Goal: Task Accomplishment & Management: Use online tool/utility

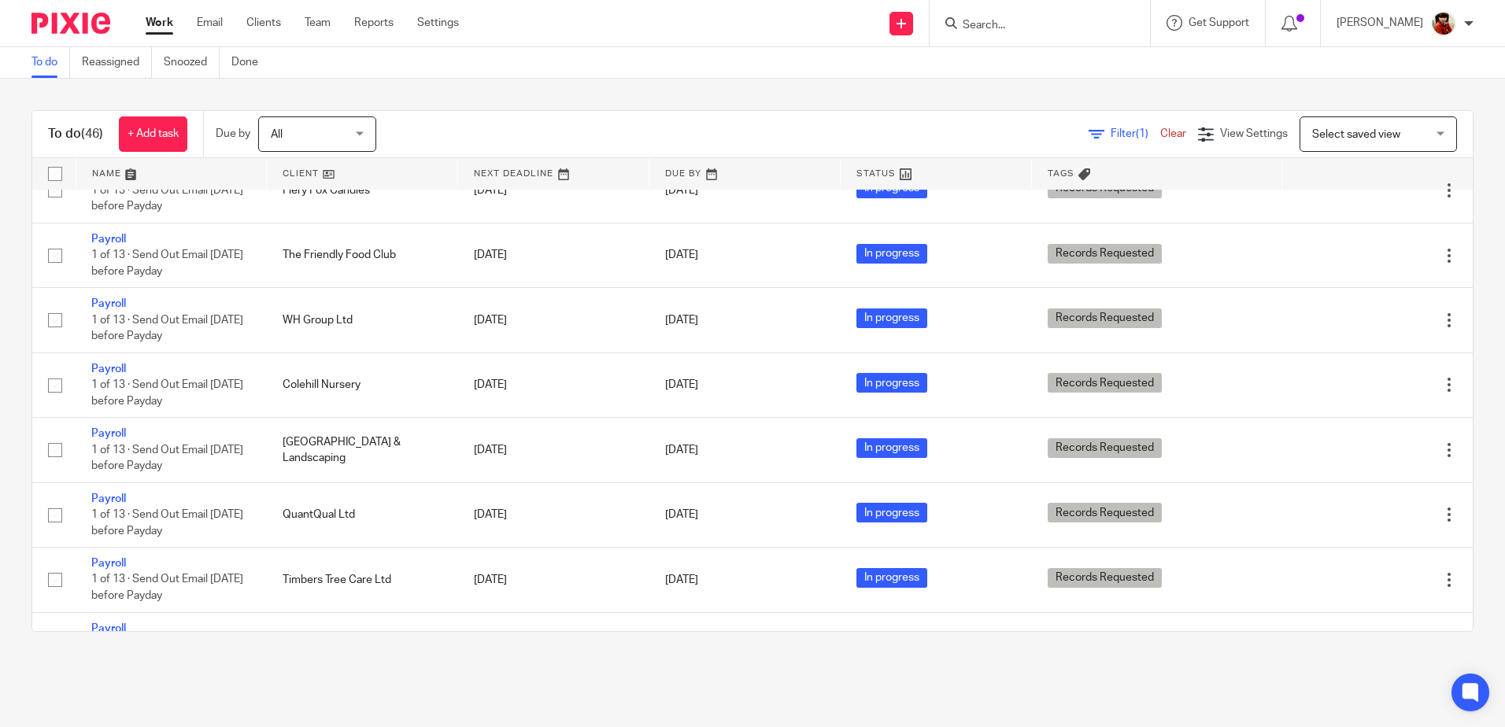
scroll to position [1574, 0]
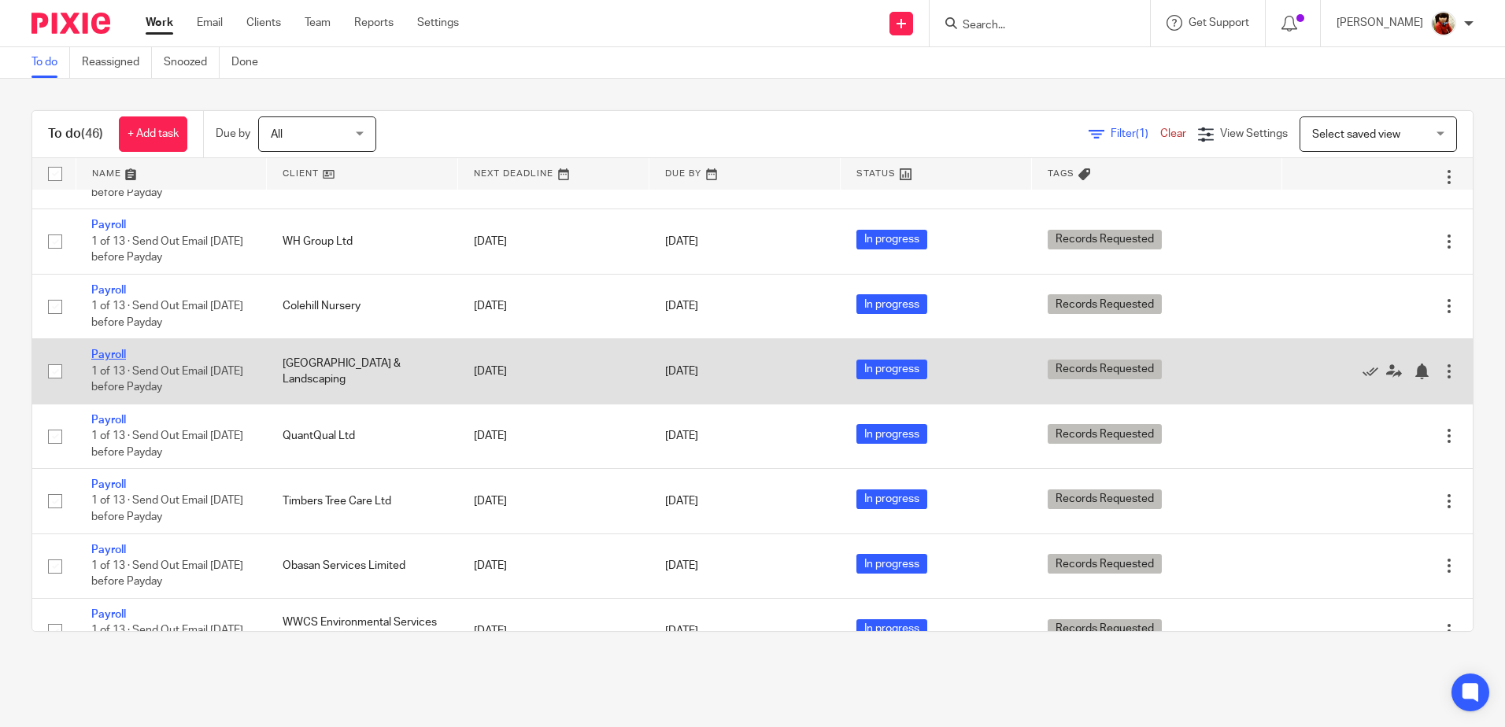
click at [114, 361] on link "Payroll" at bounding box center [108, 355] width 35 height 11
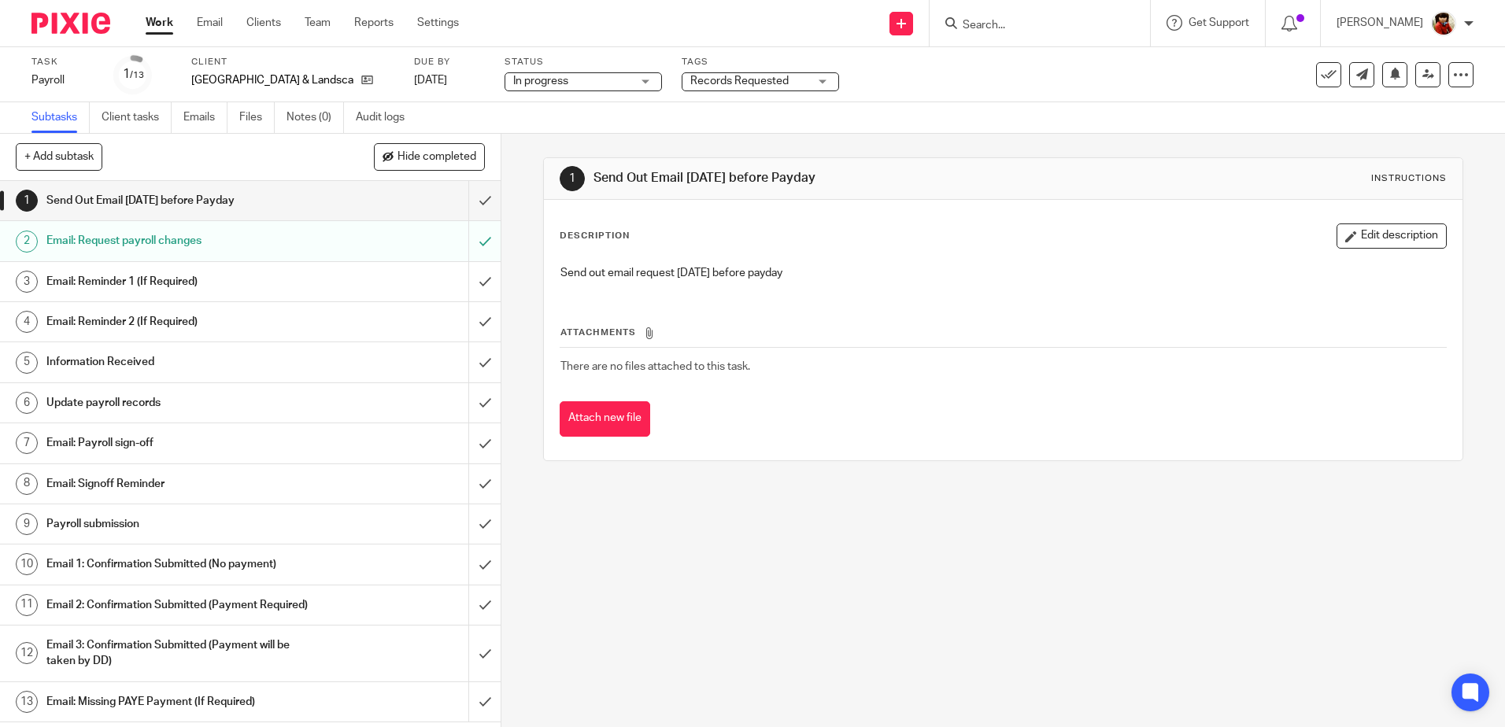
click at [78, 398] on h1 "Update payroll records" at bounding box center [181, 403] width 271 height 24
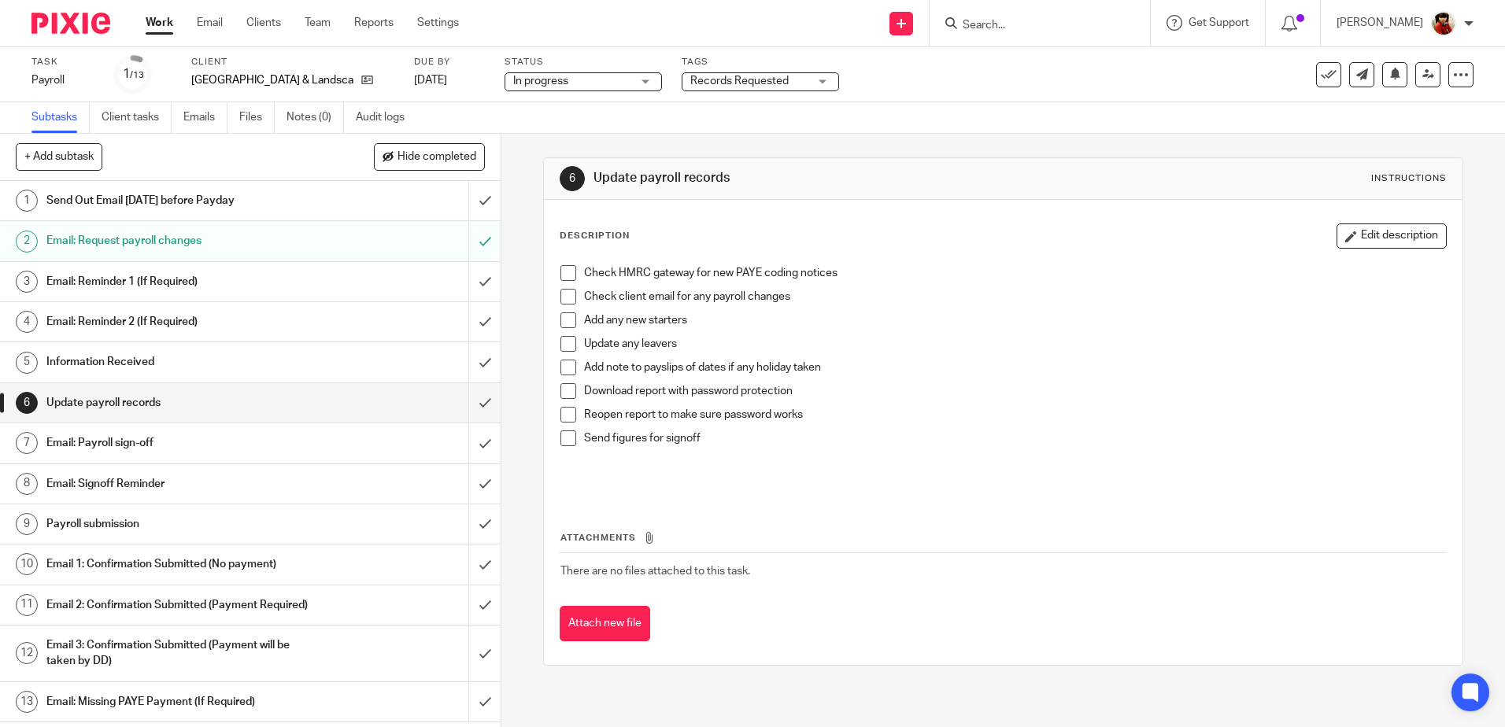
click at [566, 274] on span at bounding box center [568, 273] width 16 height 16
click at [560, 396] on span at bounding box center [568, 391] width 16 height 16
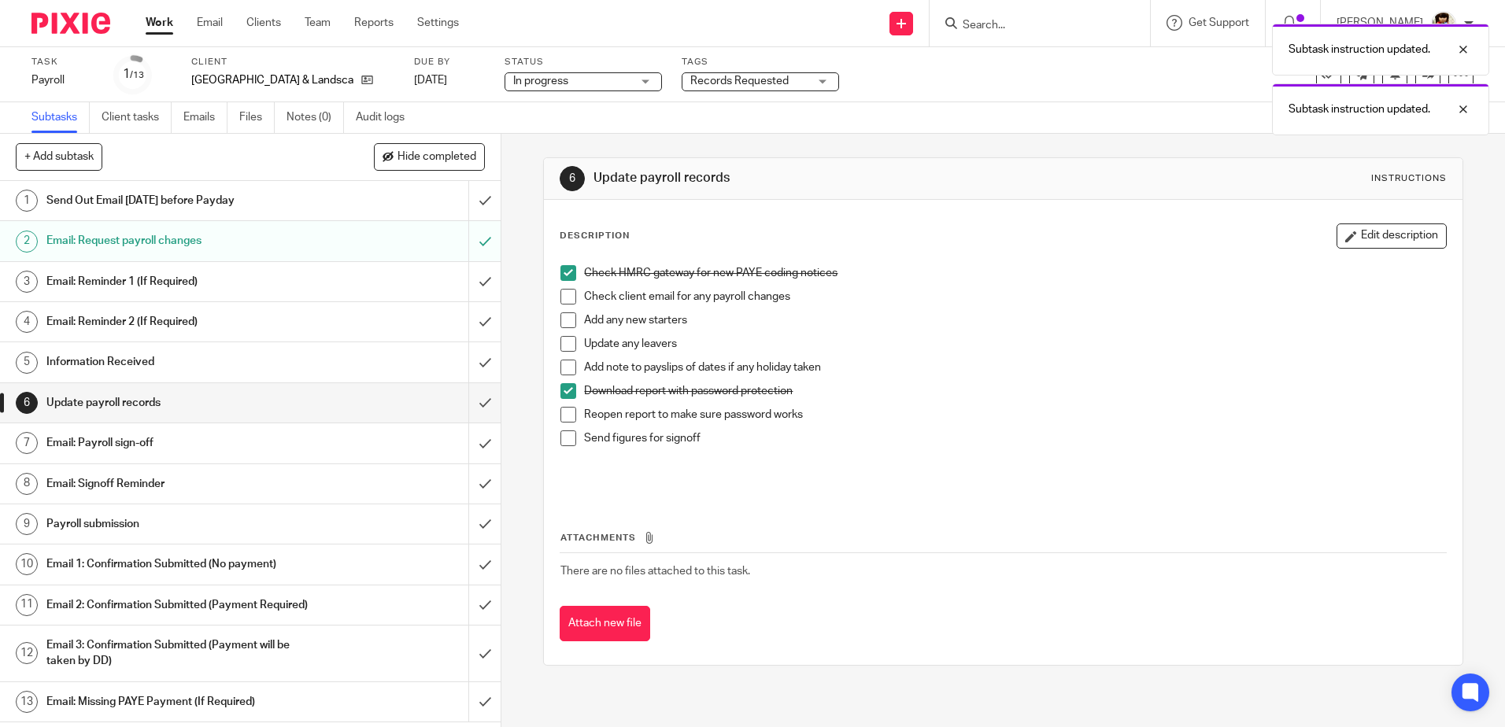
click at [562, 420] on span at bounding box center [568, 415] width 16 height 16
click at [125, 441] on h1 "Email: Payroll sign-off" at bounding box center [181, 443] width 271 height 24
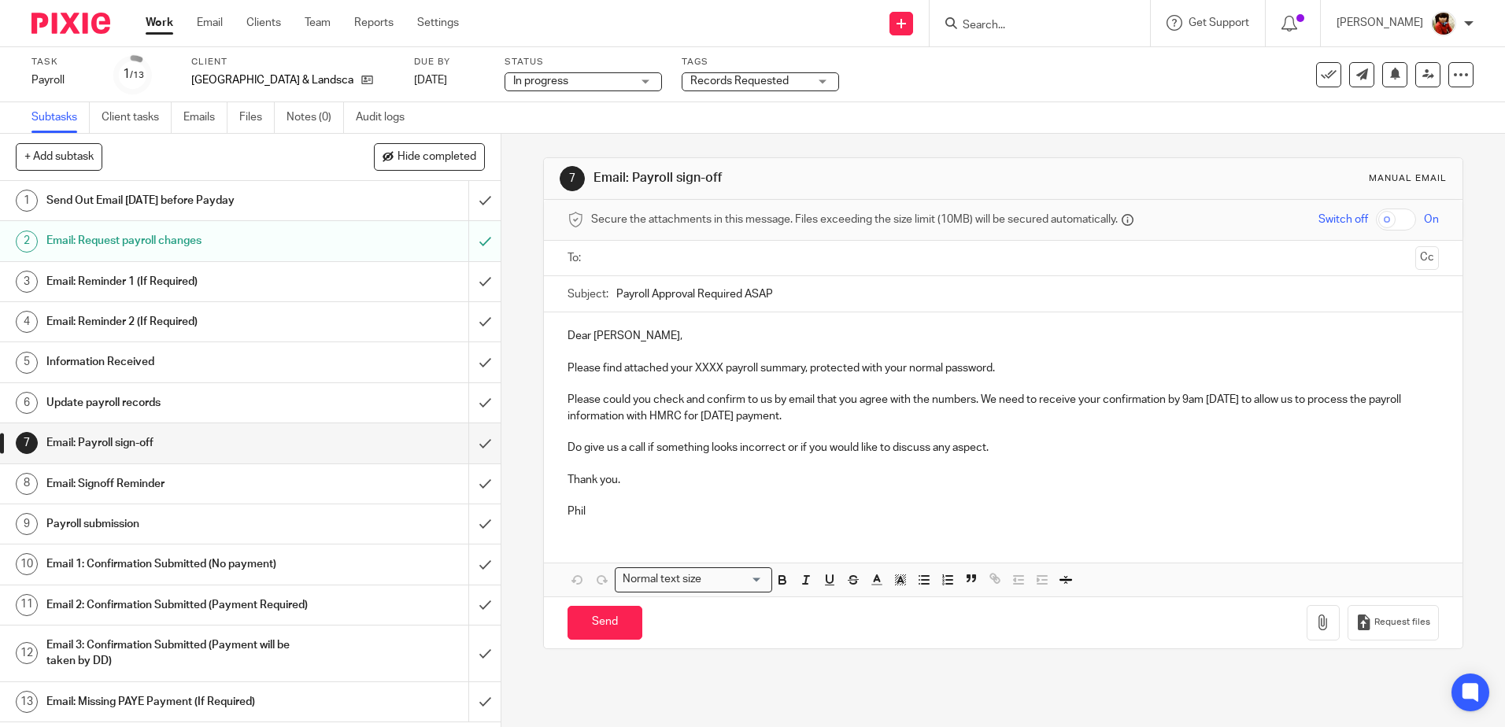
click at [720, 368] on p "Please find attached your XXXX payroll summary, protected with your normal pass…" at bounding box center [1003, 369] width 871 height 16
drag, startPoint x: 979, startPoint y: 398, endPoint x: 1271, endPoint y: 415, distance: 293.4
click at [1271, 415] on p "Please could you check and confirm to us by email that you agree with the numbe…" at bounding box center [1003, 408] width 871 height 32
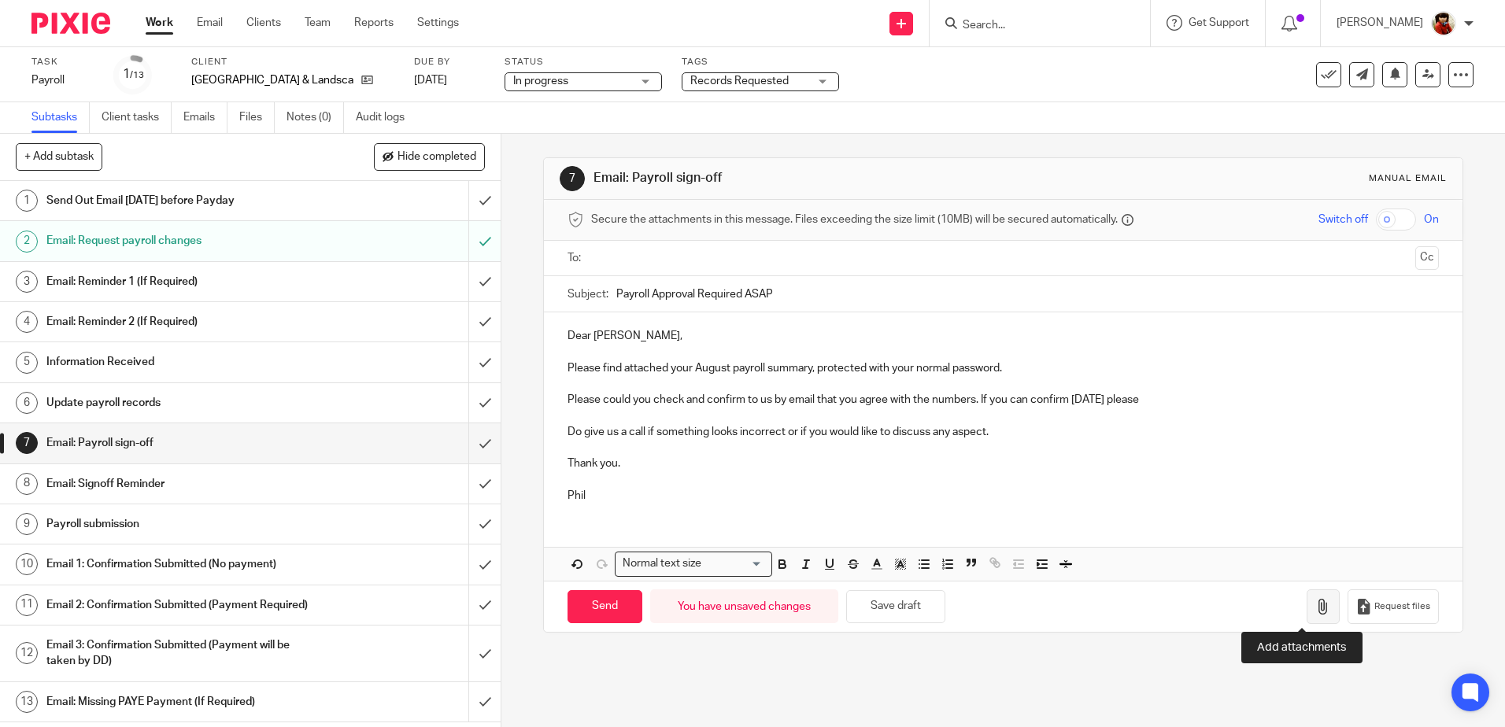
click at [1315, 612] on icon "button" at bounding box center [1323, 607] width 16 height 16
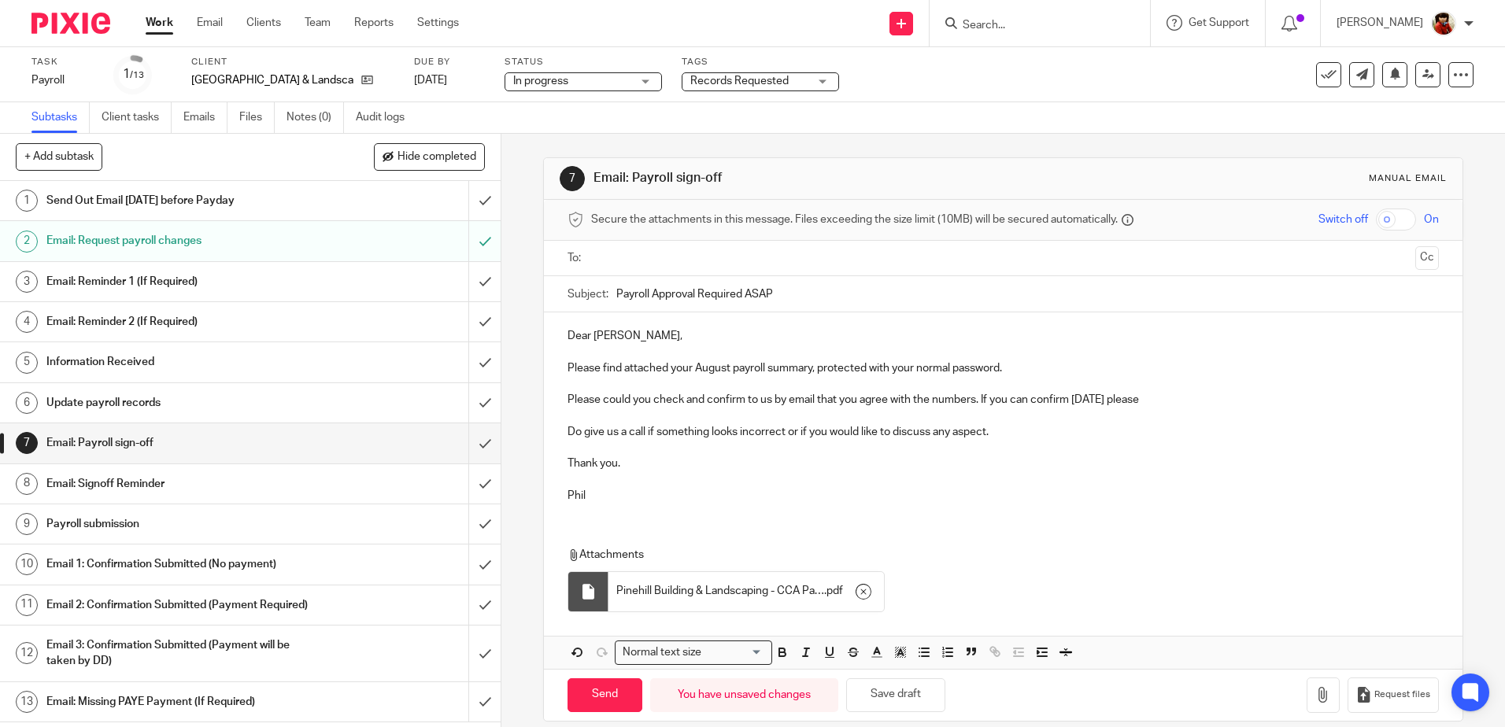
click at [643, 252] on input "text" at bounding box center [1003, 259] width 812 height 18
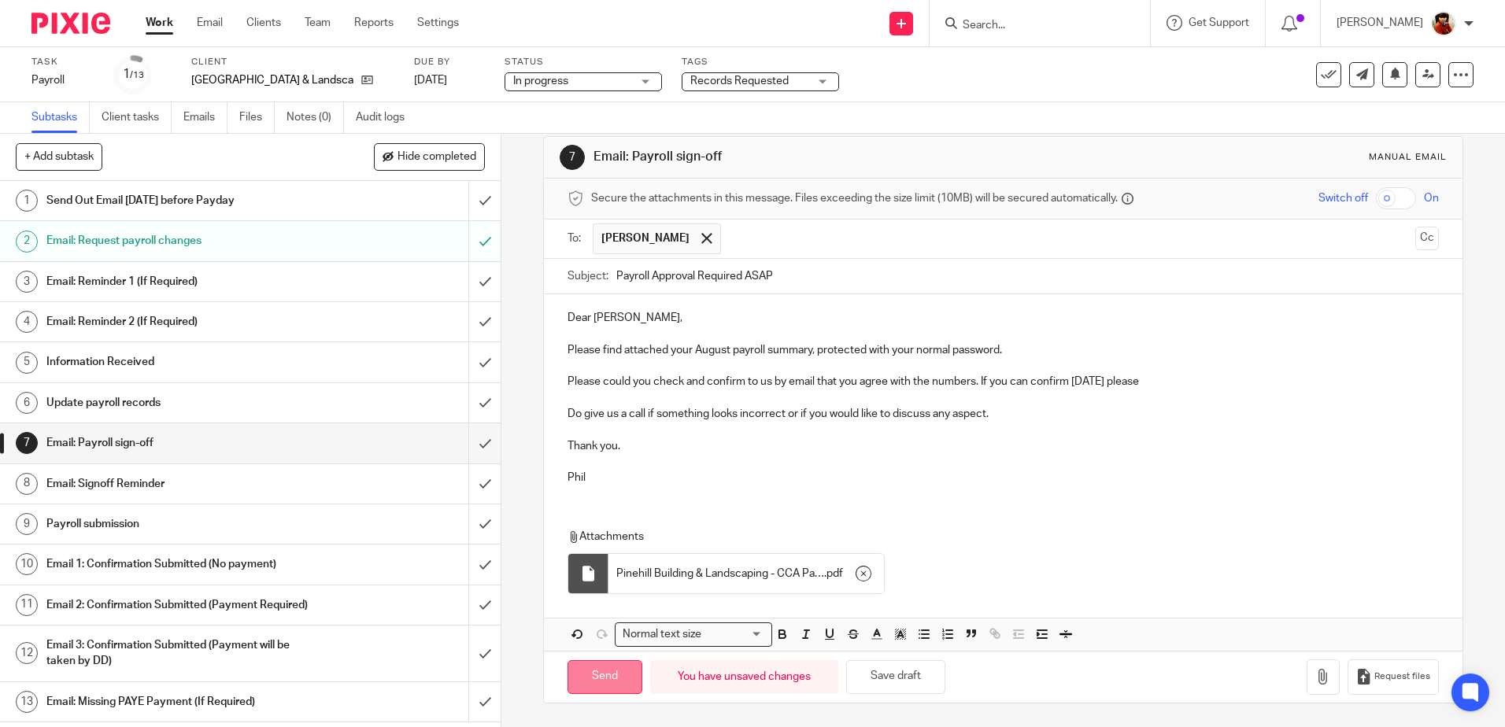
click at [609, 675] on input "Send" at bounding box center [605, 677] width 75 height 34
type input "Sent"
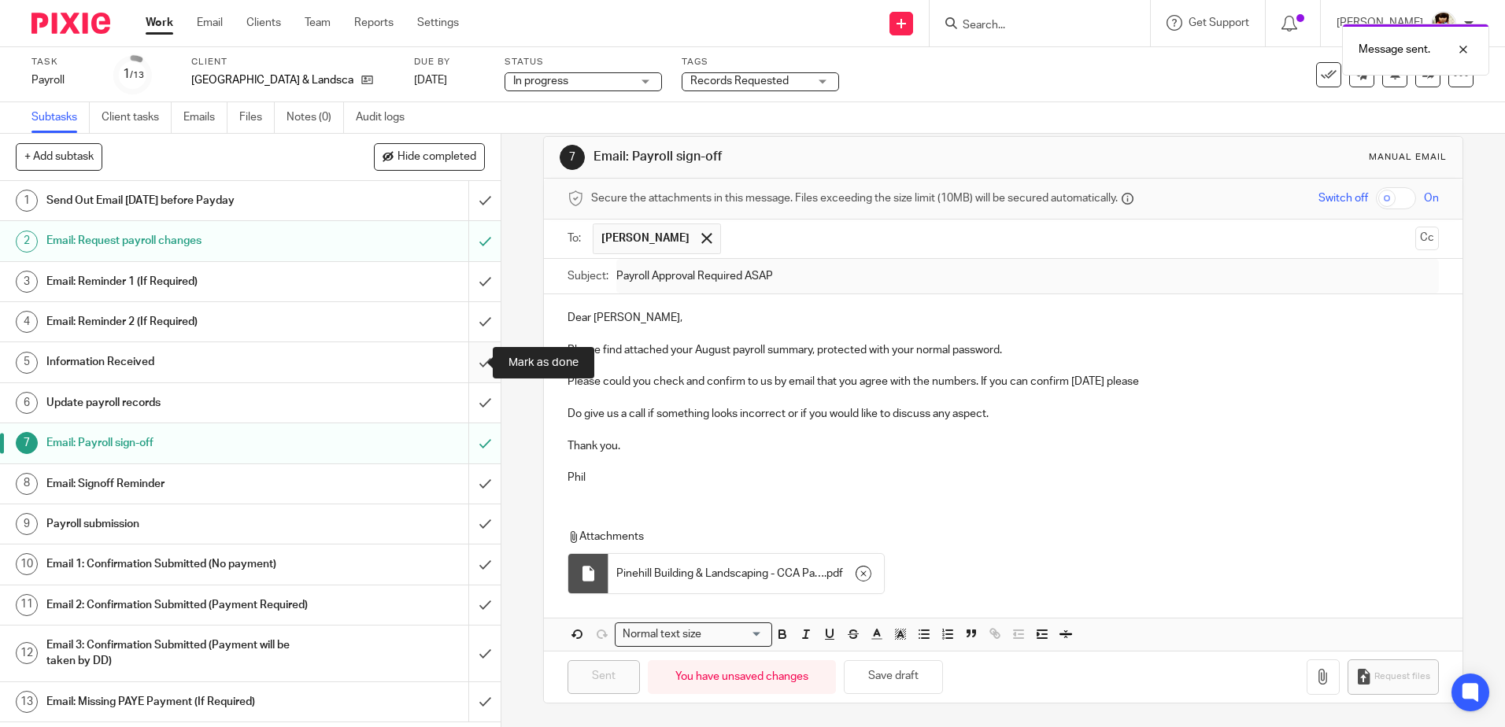
click at [464, 361] on input "submit" at bounding box center [250, 361] width 501 height 39
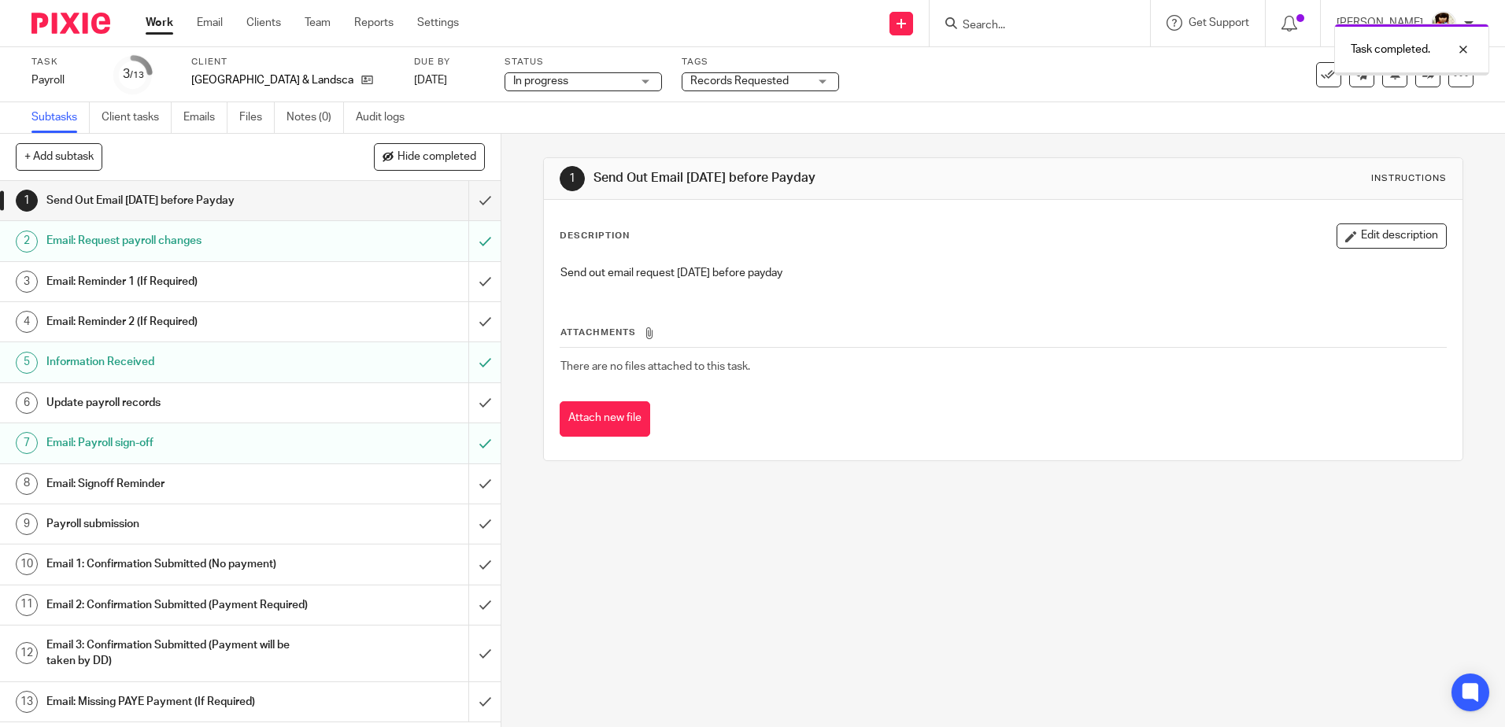
click at [794, 80] on div "Records Requested" at bounding box center [760, 81] width 157 height 19
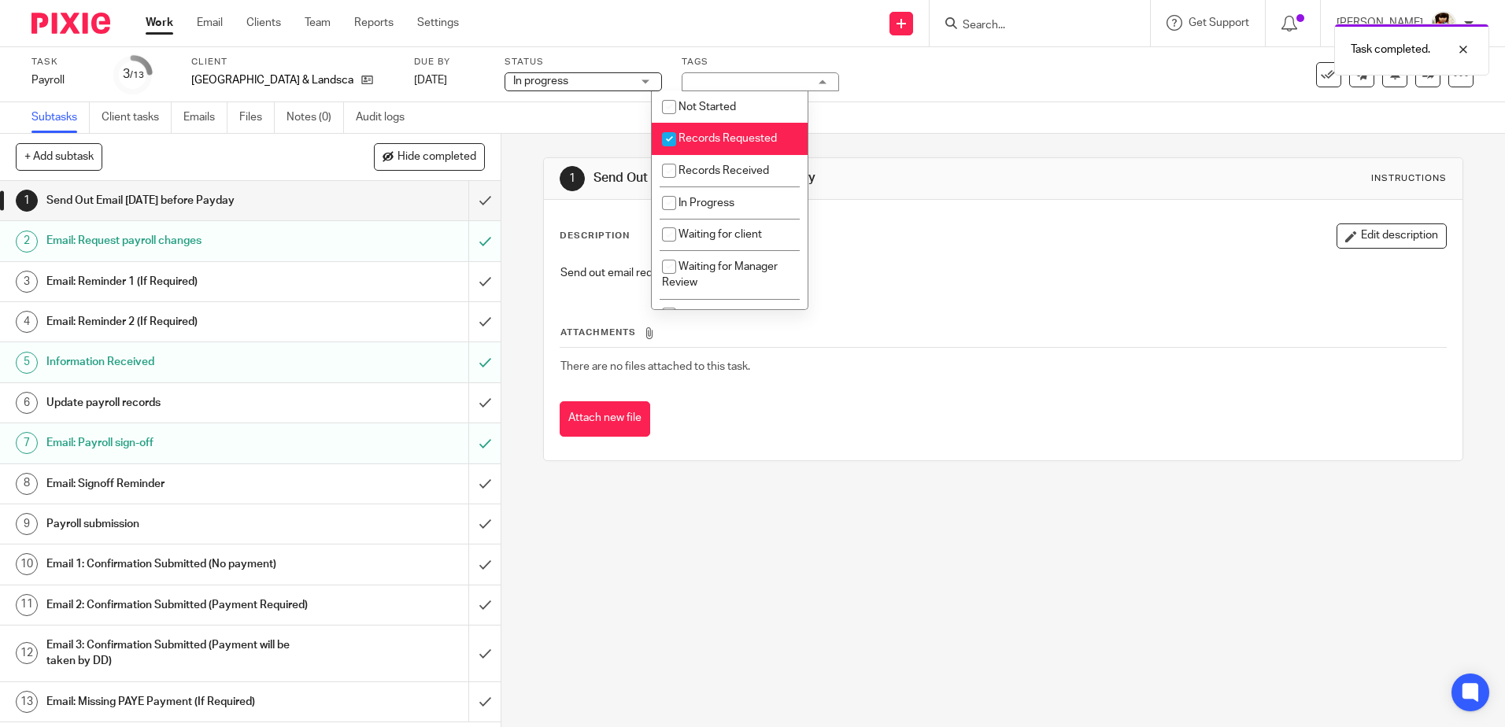
click at [670, 141] on input "checkbox" at bounding box center [669, 139] width 30 height 30
checkbox input "false"
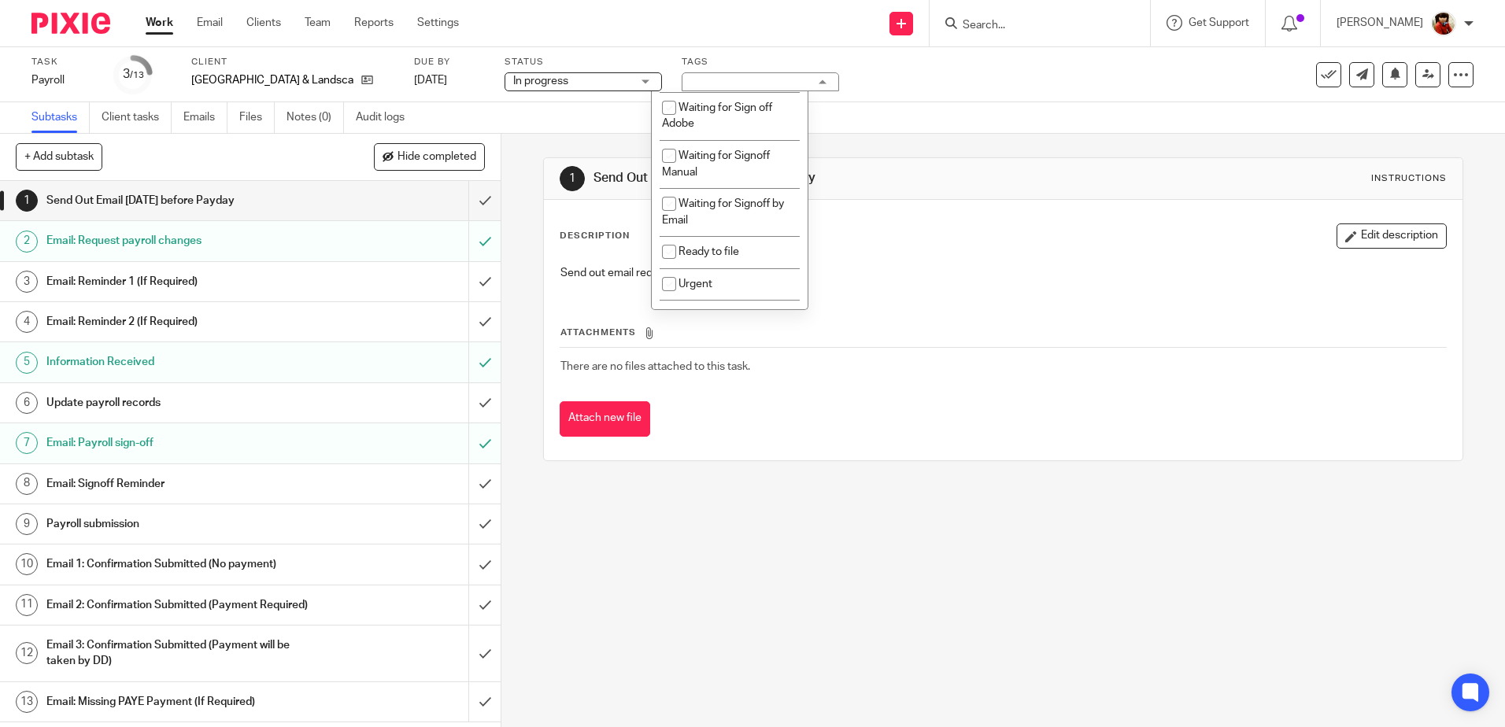
scroll to position [202, 0]
click at [665, 208] on input "checkbox" at bounding box center [669, 209] width 30 height 30
checkbox input "true"
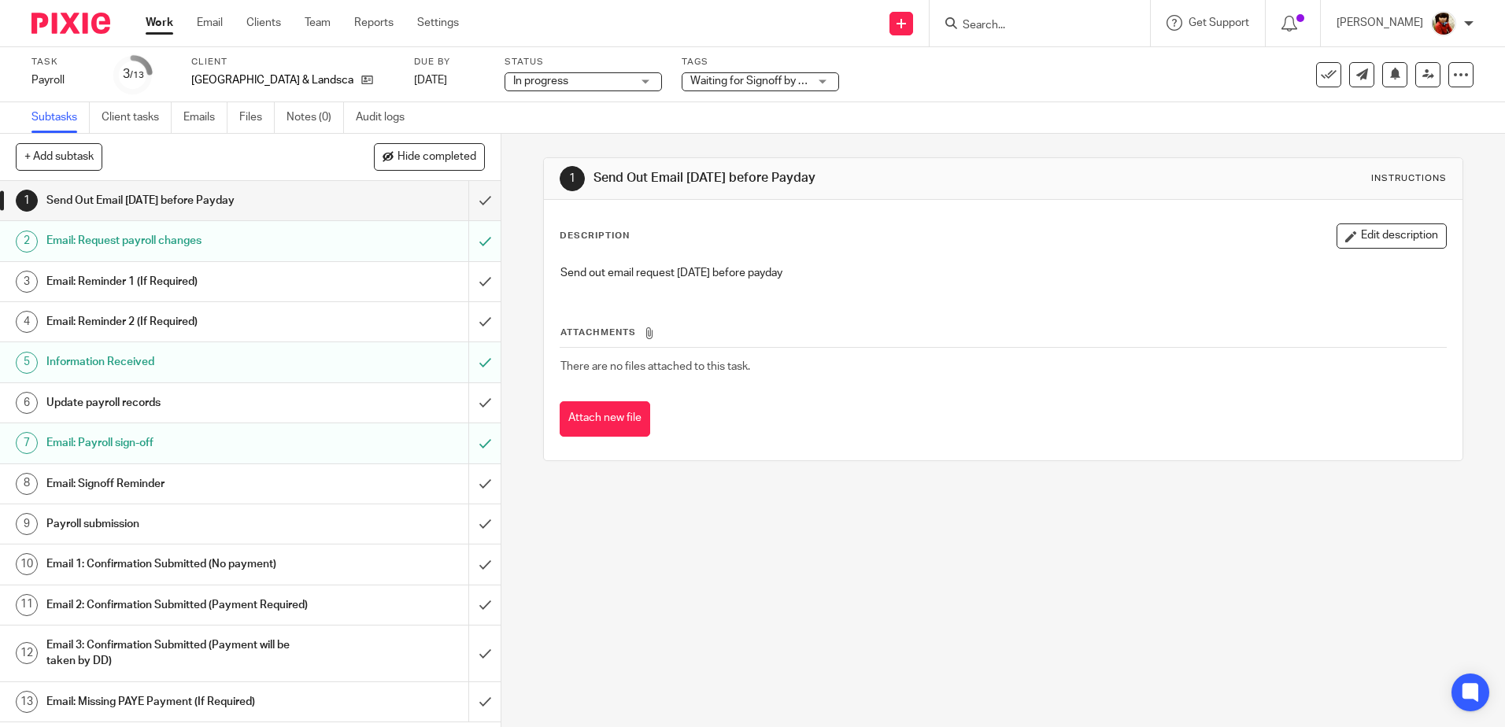
click at [876, 124] on div "Subtasks Client tasks Emails Files Notes (0) Audit logs" at bounding box center [752, 117] width 1505 height 31
click at [161, 19] on link "Work" at bounding box center [160, 23] width 28 height 16
